Goal: Navigation & Orientation: Go to known website

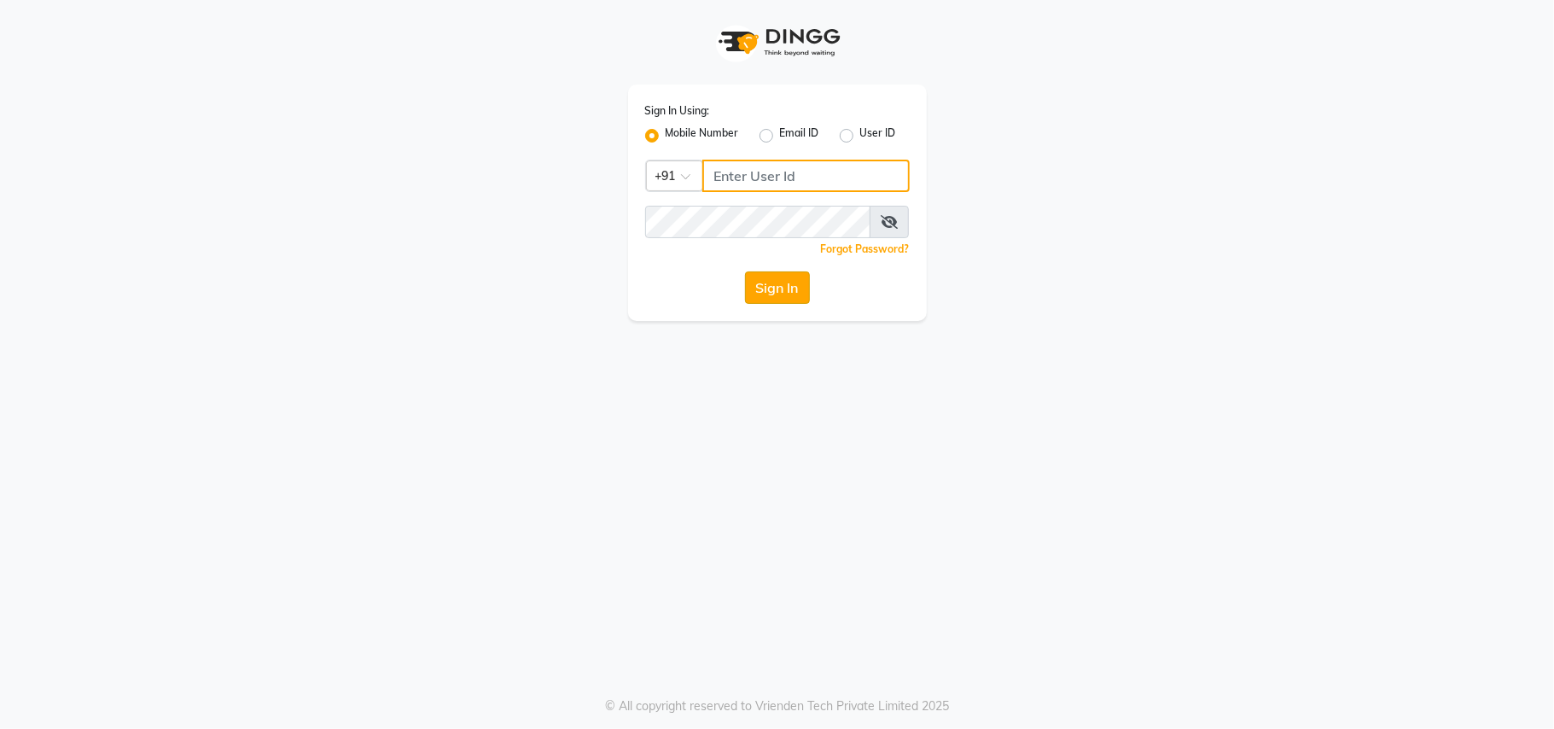
type input "8591746672"
click at [770, 294] on button "Sign In" at bounding box center [777, 287] width 65 height 32
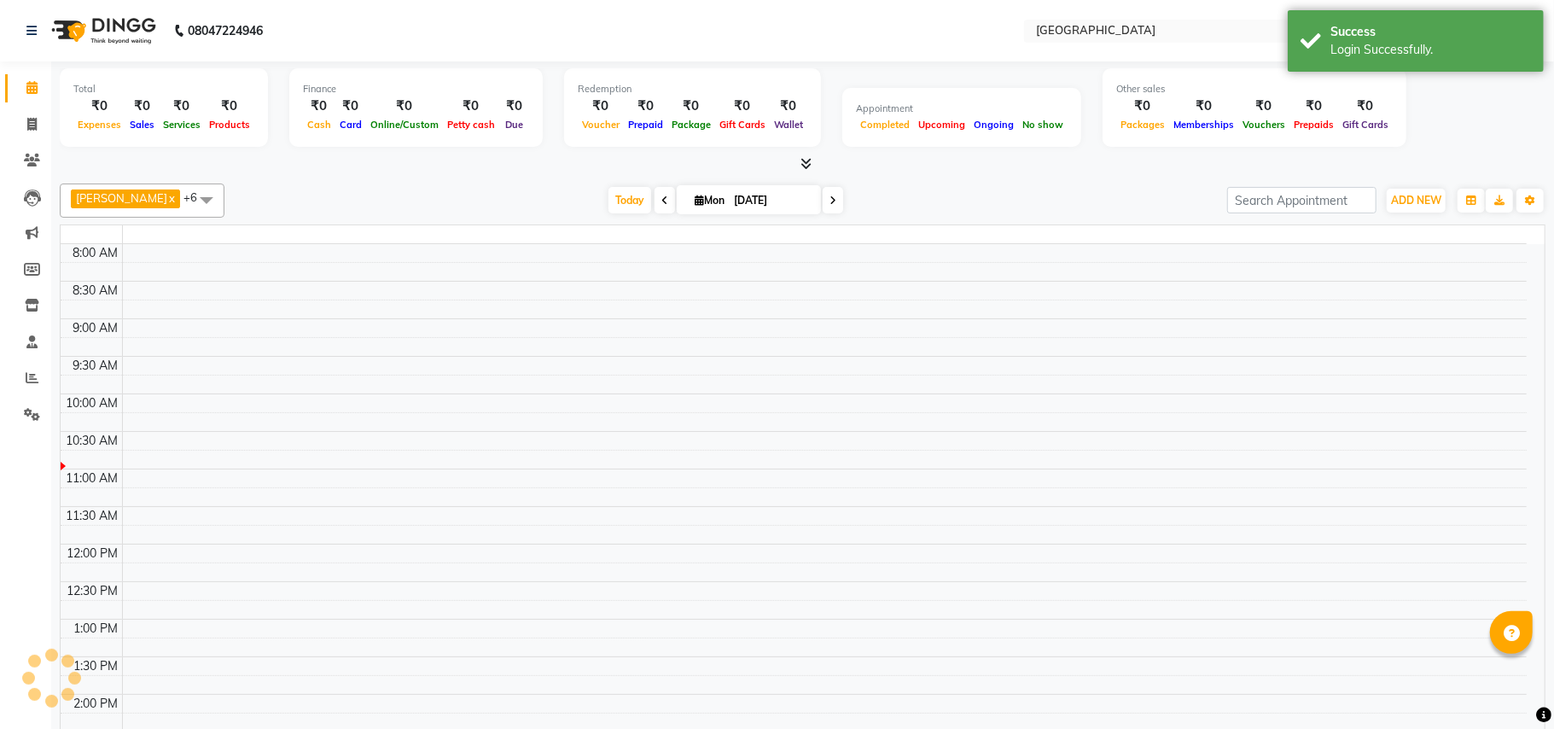
select select "en"
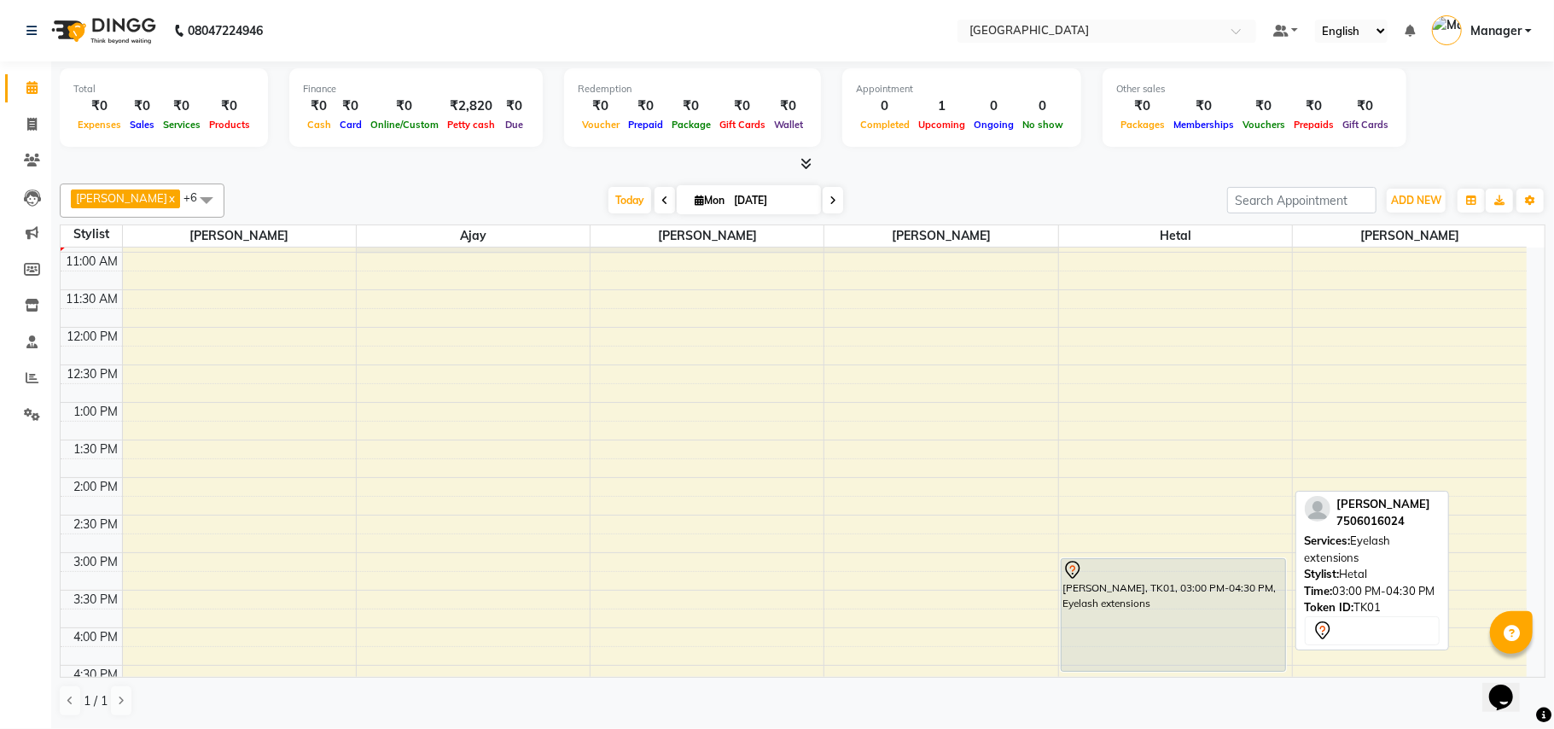
scroll to position [68, 0]
